Goal: Navigation & Orientation: Find specific page/section

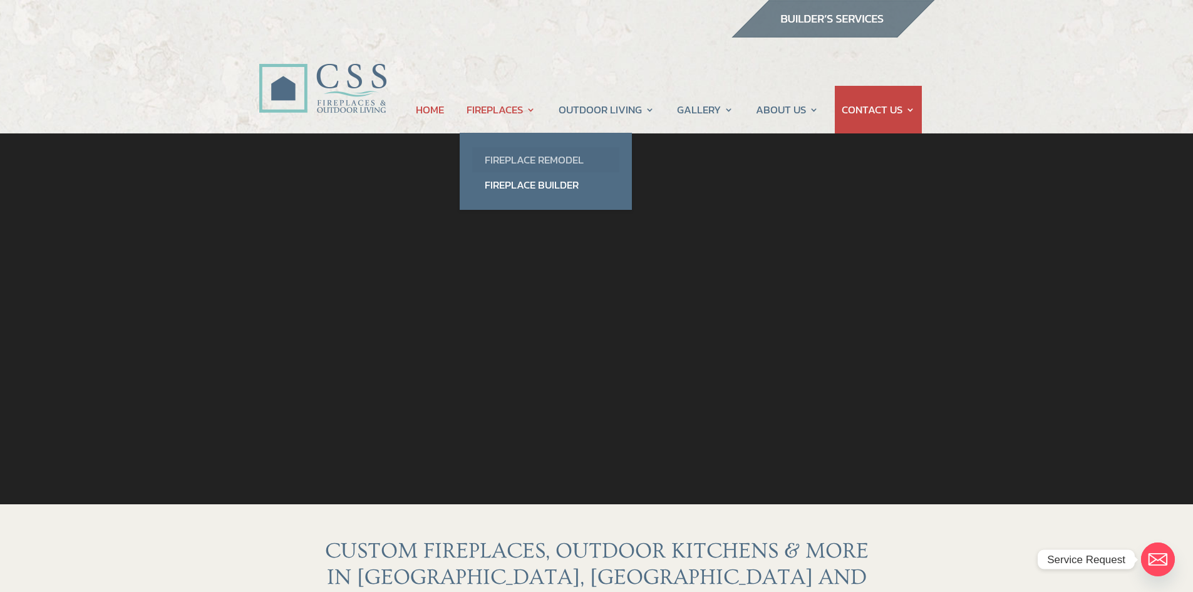
click at [522, 162] on link "Fireplace Remodel" at bounding box center [545, 159] width 147 height 25
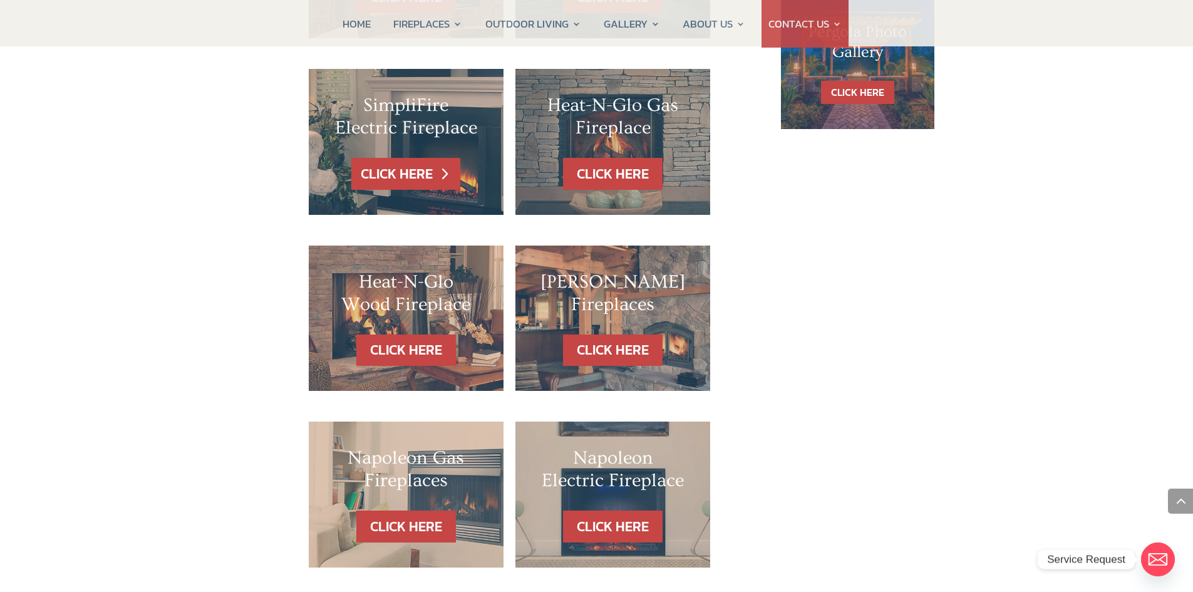
scroll to position [940, 0]
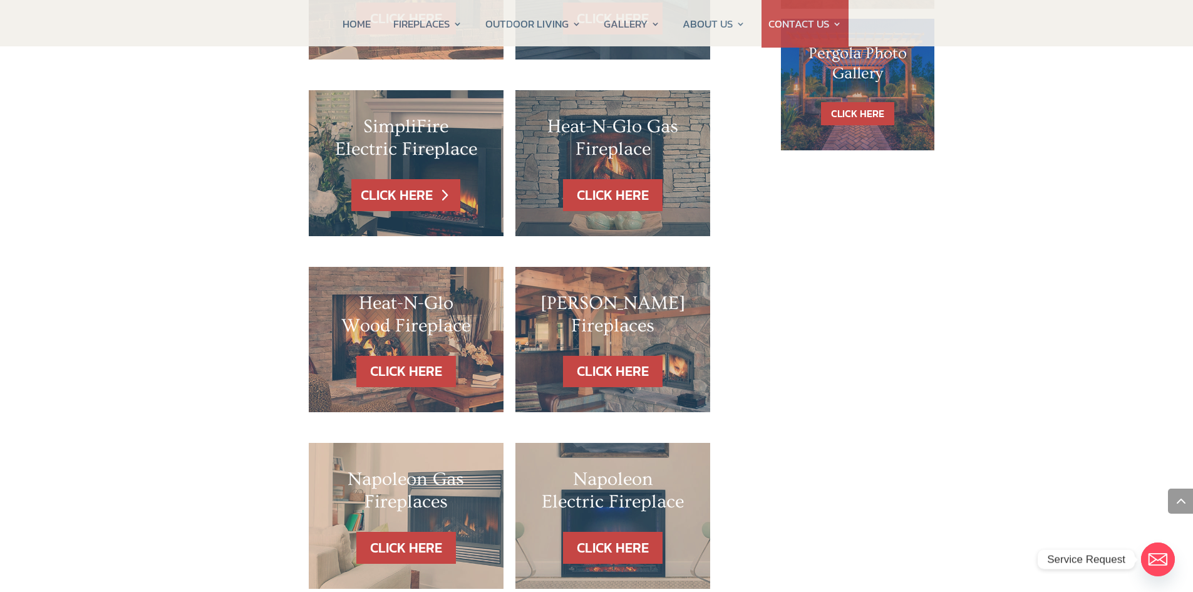
click at [427, 179] on link "CLICK HERE" at bounding box center [405, 195] width 109 height 32
